Goal: Use online tool/utility: Utilize a website feature to perform a specific function

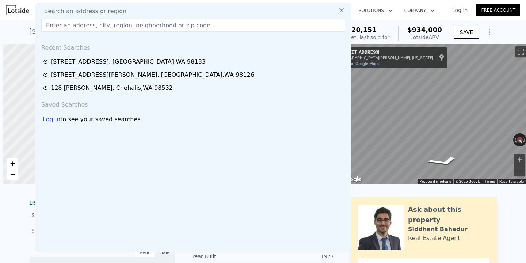
scroll to position [0, 3]
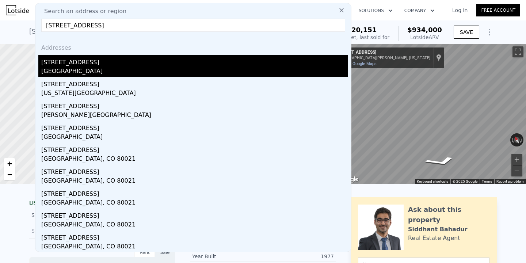
type input "[STREET_ADDRESS]"
click at [127, 68] on div "[GEOGRAPHIC_DATA]" at bounding box center [194, 72] width 307 height 10
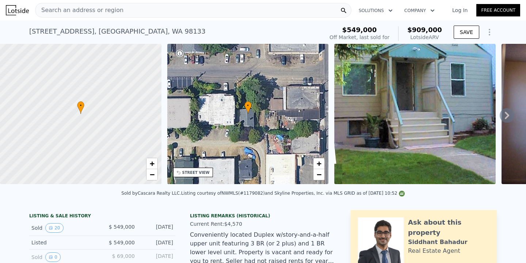
click at [162, 11] on div "Search an address or region" at bounding box center [193, 10] width 316 height 15
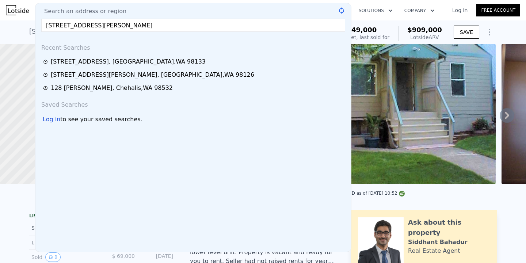
click at [157, 28] on input "[STREET_ADDRESS][PERSON_NAME]" at bounding box center [193, 25] width 304 height 13
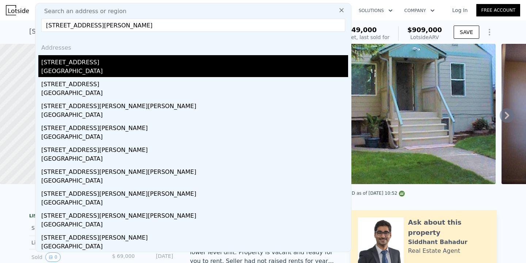
type input "[STREET_ADDRESS][PERSON_NAME]"
click at [126, 71] on div "[GEOGRAPHIC_DATA]" at bounding box center [194, 72] width 307 height 10
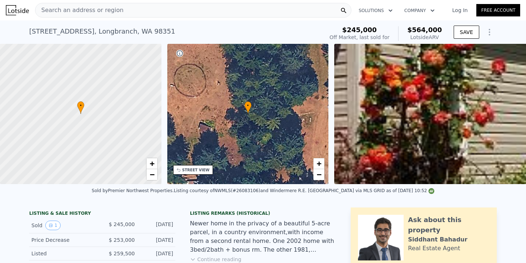
click at [142, 9] on div "Search an address or region" at bounding box center [193, 10] width 316 height 15
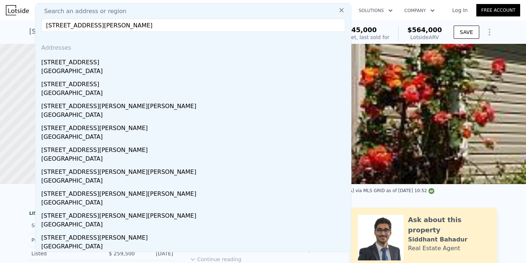
drag, startPoint x: 140, startPoint y: 24, endPoint x: 96, endPoint y: 25, distance: 44.6
click at [96, 25] on input "[STREET_ADDRESS][PERSON_NAME]" at bounding box center [193, 25] width 304 height 13
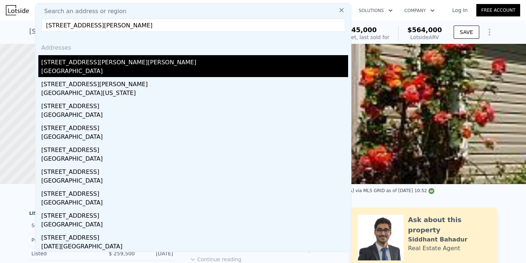
type input "[STREET_ADDRESS][PERSON_NAME]"
click at [110, 64] on div "[STREET_ADDRESS][PERSON_NAME][PERSON_NAME]" at bounding box center [194, 61] width 307 height 12
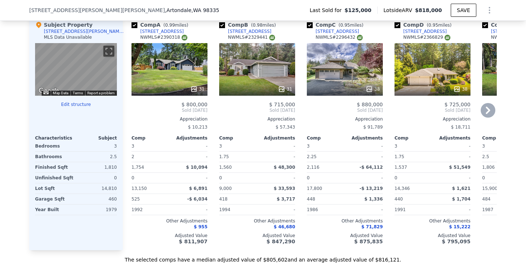
scroll to position [651, 0]
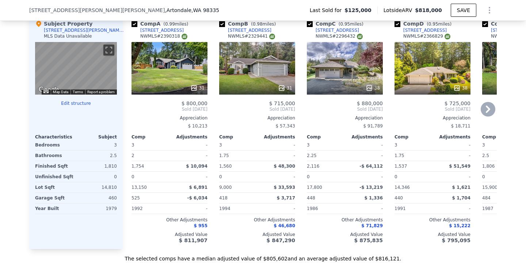
click at [490, 106] on icon at bounding box center [488, 109] width 15 height 15
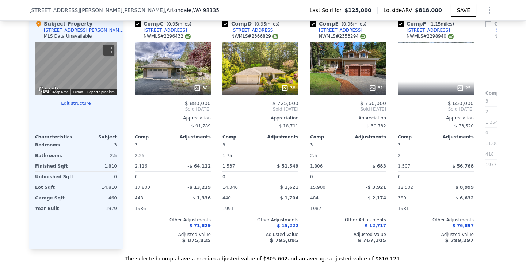
scroll to position [0, 175]
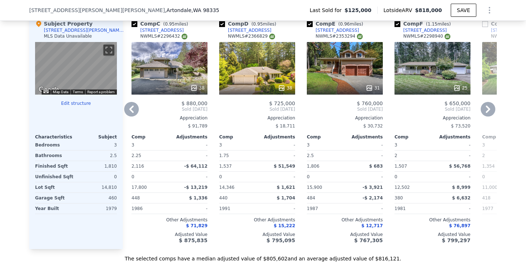
click at [490, 106] on icon at bounding box center [488, 109] width 15 height 15
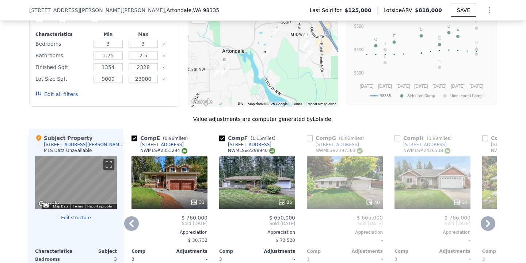
scroll to position [537, 0]
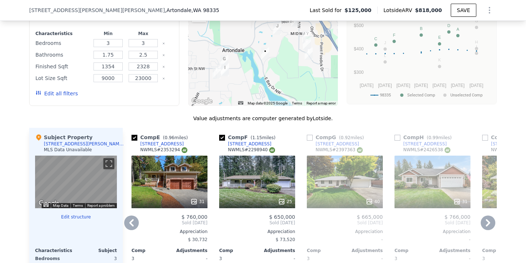
click at [487, 223] on icon at bounding box center [488, 223] width 15 height 15
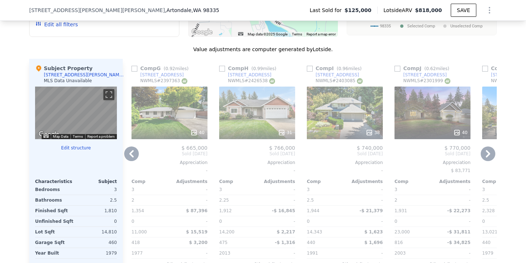
scroll to position [606, 0]
click at [492, 153] on icon at bounding box center [488, 154] width 15 height 15
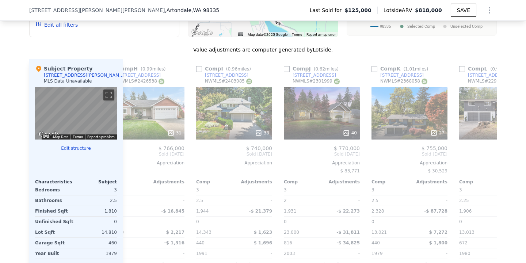
scroll to position [0, 696]
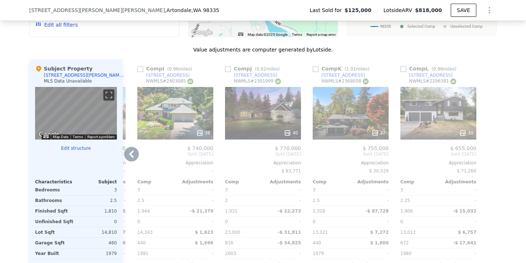
click at [137, 154] on icon at bounding box center [131, 154] width 15 height 15
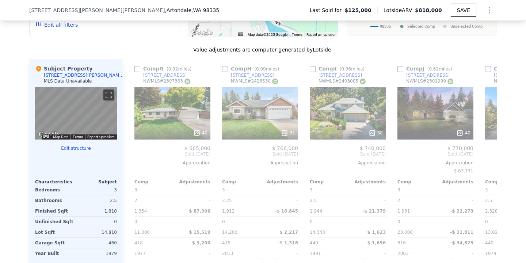
scroll to position [0, 520]
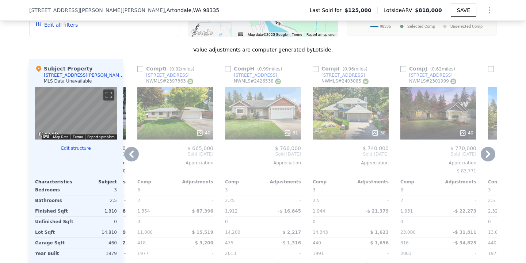
click at [133, 155] on icon at bounding box center [131, 154] width 15 height 15
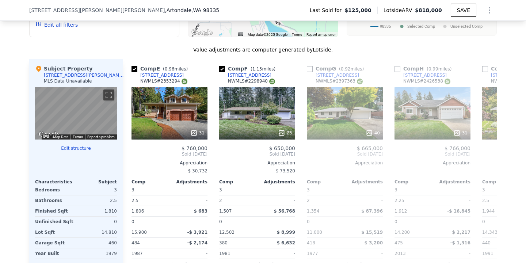
scroll to position [0, 345]
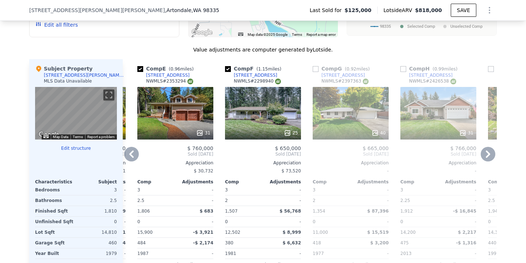
click at [135, 155] on icon at bounding box center [131, 154] width 15 height 15
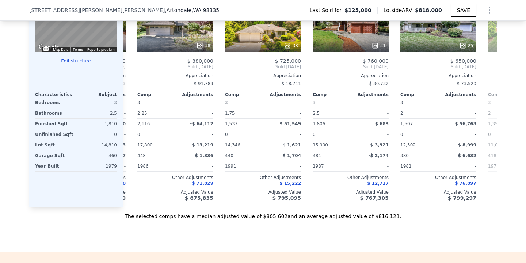
scroll to position [693, 0]
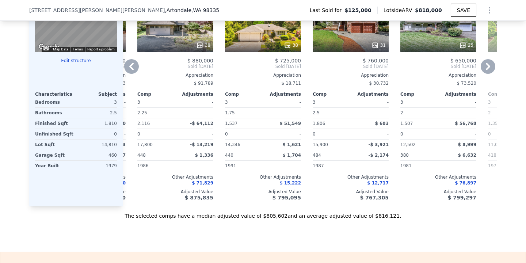
click at [136, 64] on icon at bounding box center [131, 66] width 15 height 15
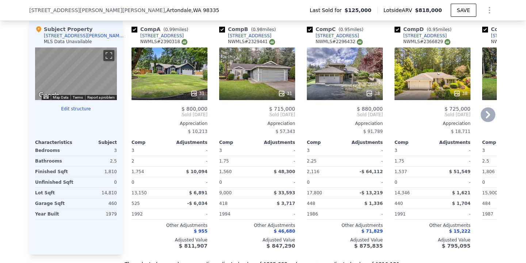
scroll to position [611, 0]
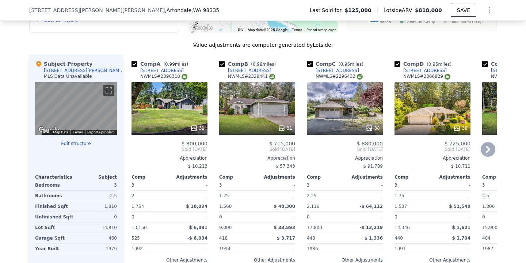
click at [488, 152] on icon at bounding box center [488, 149] width 15 height 15
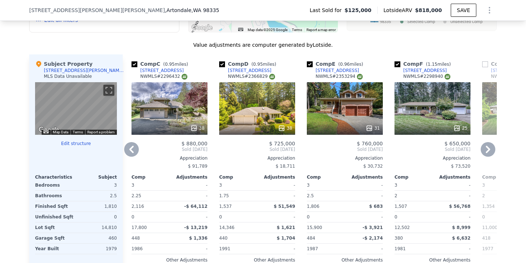
click at [488, 152] on icon at bounding box center [488, 149] width 15 height 15
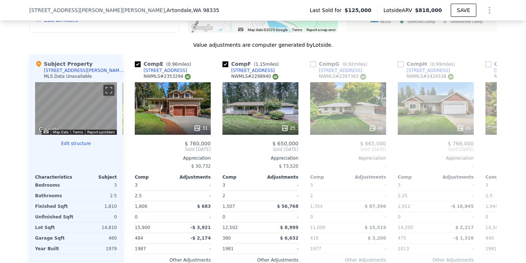
scroll to position [0, 351]
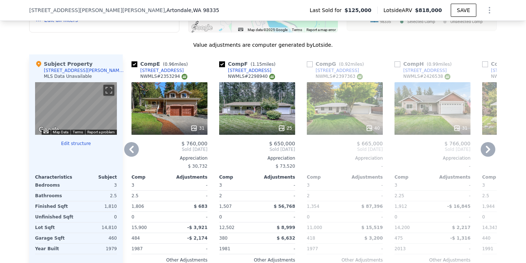
click at [488, 152] on icon at bounding box center [488, 149] width 15 height 15
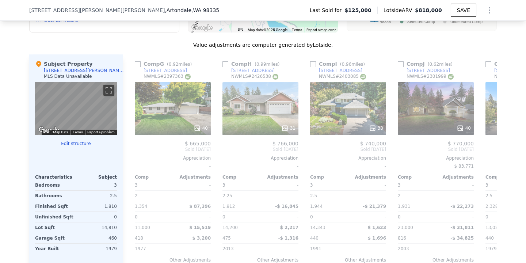
scroll to position [0, 526]
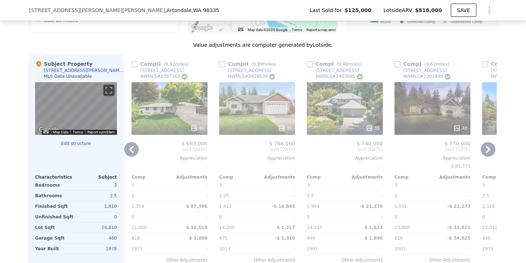
click at [488, 152] on icon at bounding box center [488, 149] width 15 height 15
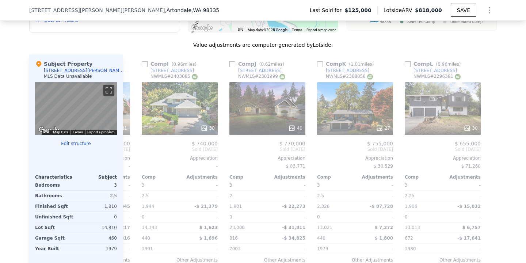
scroll to position [0, 696]
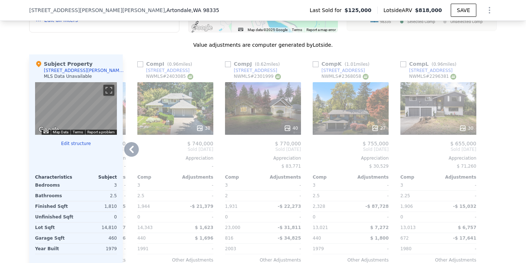
click at [133, 149] on icon at bounding box center [131, 149] width 15 height 15
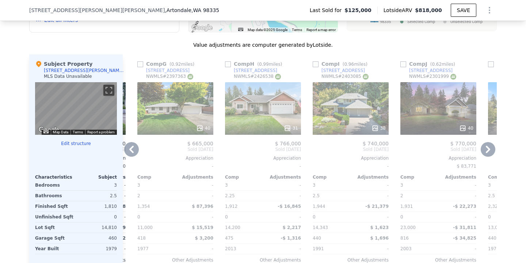
click at [133, 149] on icon at bounding box center [131, 149] width 15 height 15
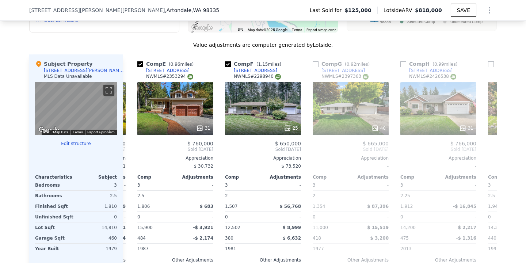
click at [133, 149] on div "Comp A ( 0.99 miles) [STREET_ADDRESS] # 2390318 31 $ 800,000 Sold [DATE] Apprec…" at bounding box center [310, 171] width 374 height 235
click at [133, 149] on icon at bounding box center [131, 149] width 15 height 15
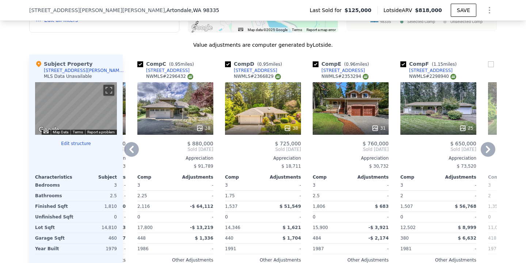
click at [133, 149] on icon at bounding box center [131, 149] width 15 height 15
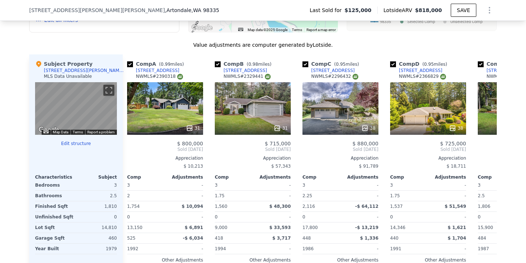
scroll to position [0, 0]
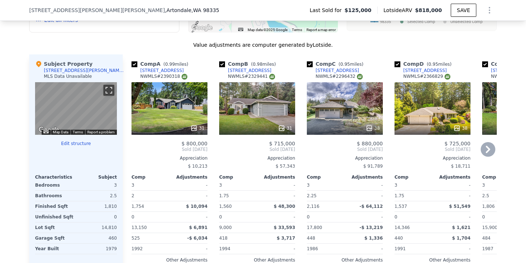
click at [106, 94] on button "Toggle fullscreen view" at bounding box center [108, 90] width 11 height 11
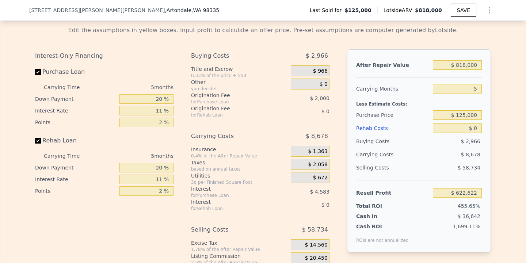
scroll to position [973, 0]
click at [467, 64] on input "$ 818,000" at bounding box center [457, 64] width 49 height 9
type input "$ 81,000"
type input "-$ 60,728"
type input "$ 8,000"
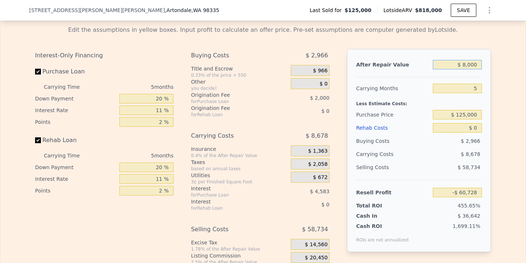
type input "-$ 128,413"
type input "$ 000"
type input "-$ 135,831"
type input "$ 7,000"
type input "-$ 129,341"
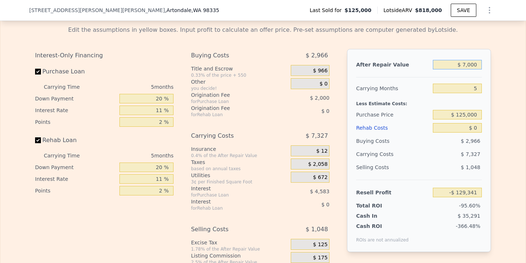
type input "$ 75,000"
type input "-$ 66,291"
type input "$ 750,000"
type input "$ 559,571"
type input "$ 750,000"
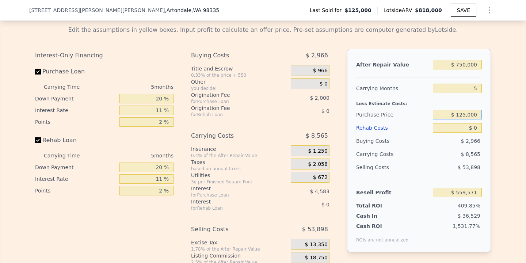
click at [466, 115] on input "$ 125,000" at bounding box center [457, 114] width 49 height 9
type input "$ 550,000"
click at [479, 126] on input "$ 0" at bounding box center [457, 127] width 49 height 9
type input "$ 110,775"
type input "$ 9"
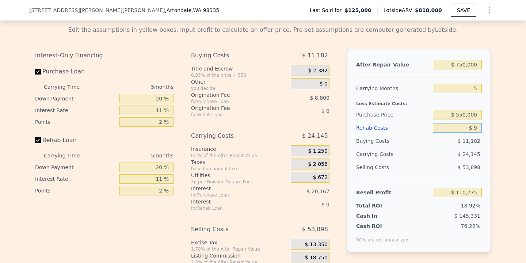
type input "$ 110,766"
type input "$ 95"
type input "$ 110,673"
type input "$ 9,500"
type input "$ 100,773"
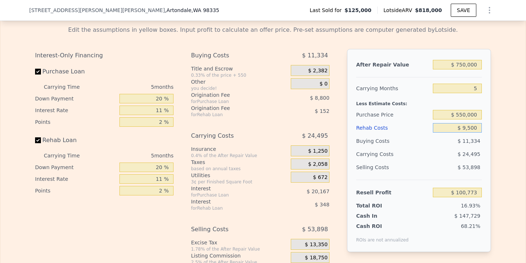
type input "$ 95,000"
type input "$ 10,770"
click at [495, 145] on div "Edit the assumptions in yellow boxes. Input profit to calculate an offer price.…" at bounding box center [263, 156] width 468 height 272
click at [465, 129] on input "$ 95,000" at bounding box center [457, 127] width 49 height 9
type input "$ 000"
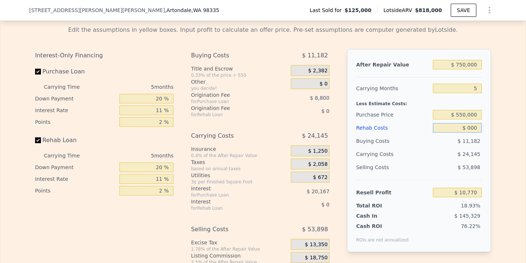
type input "$ 110,775"
type input "$ 7,000"
type input "$ 103,408"
type input "$ 70,000"
type input "$ 37,090"
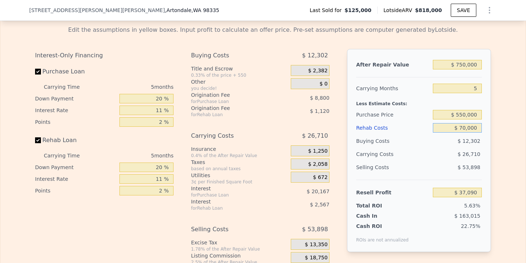
type input "$ 70,000"
click at [514, 151] on div "Edit the assumptions in yellow boxes. Input profit to calculate an offer price.…" at bounding box center [262, 156] width 525 height 272
click at [463, 112] on input "$ 550,000" at bounding box center [457, 114] width 49 height 9
click at [480, 83] on div "5" at bounding box center [457, 88] width 49 height 13
click at [480, 84] on input "5" at bounding box center [457, 88] width 49 height 9
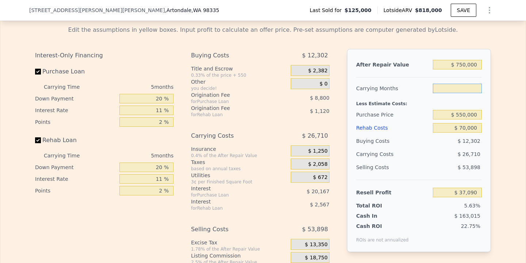
type input "3"
type input "$ 47,774"
type input "3"
click at [503, 141] on div "Edit the assumptions in yellow boxes. Input profit to calculate an offer price.…" at bounding box center [262, 156] width 525 height 272
click at [464, 117] on input "$ 550,000" at bounding box center [457, 114] width 49 height 9
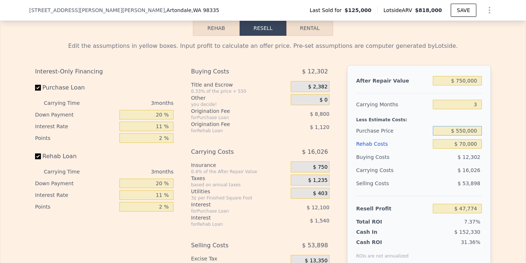
scroll to position [957, 0]
